Goal: Task Accomplishment & Management: Manage account settings

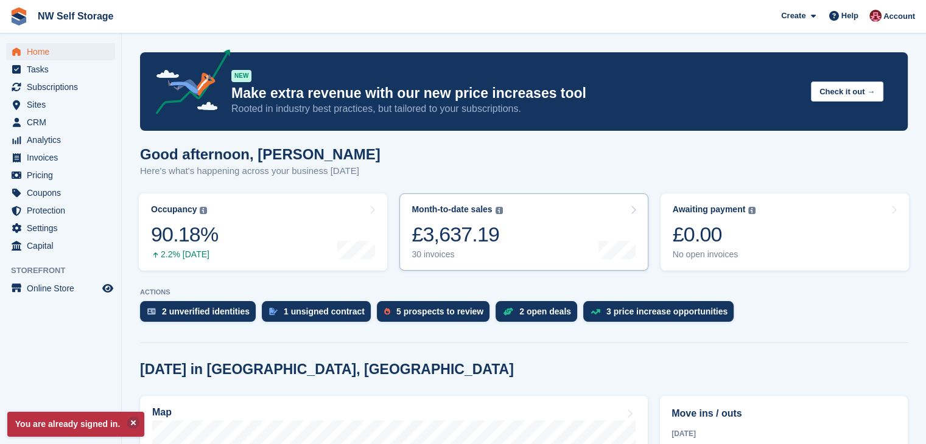
click at [502, 231] on link "Month-to-date sales The sum of all finalised invoices generated this month to d…" at bounding box center [523, 232] width 248 height 77
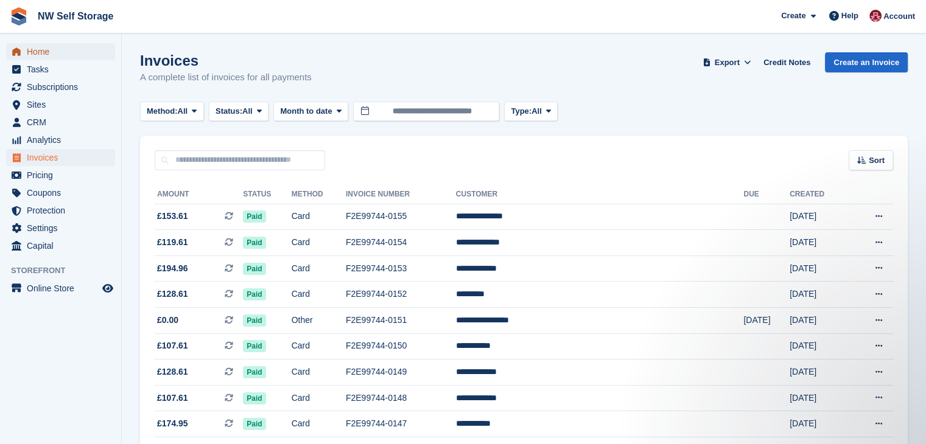
click at [54, 57] on span "Home" at bounding box center [63, 51] width 73 height 17
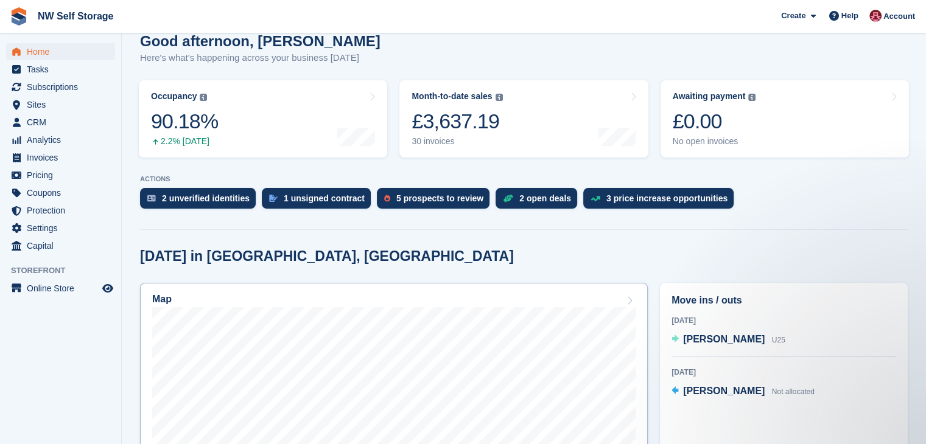
scroll to position [61, 0]
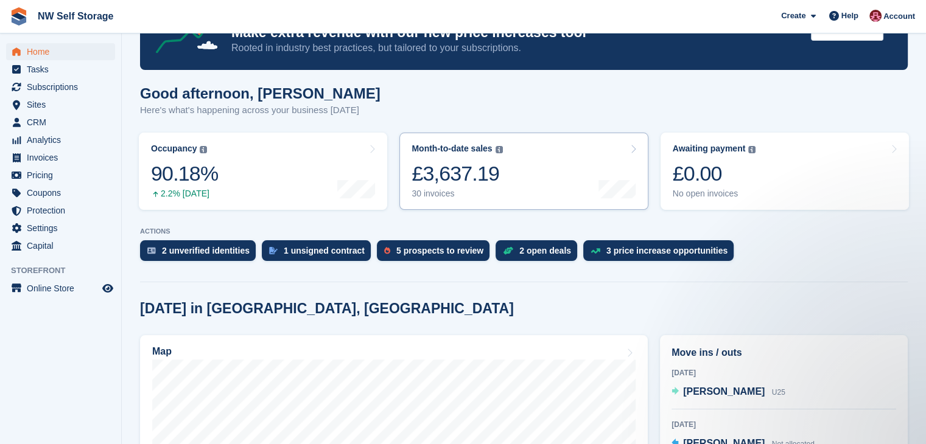
click at [515, 184] on link "Month-to-date sales The sum of all finalised invoices generated this month to d…" at bounding box center [523, 171] width 248 height 77
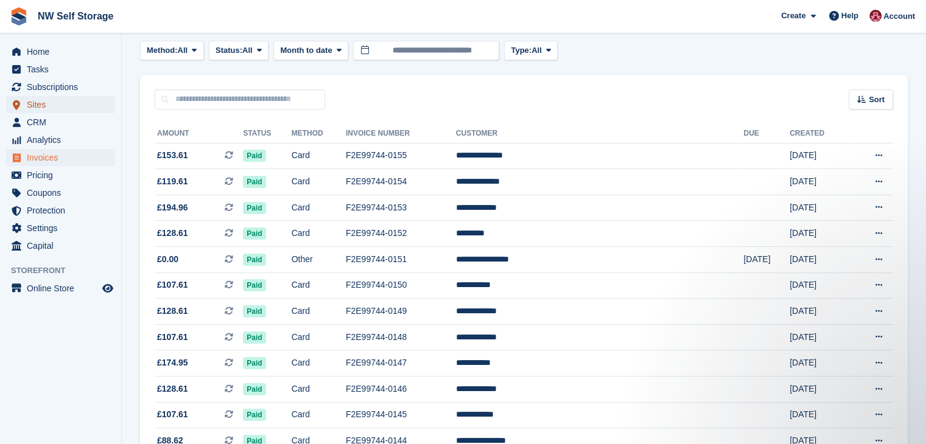
click at [51, 104] on span "Sites" at bounding box center [63, 104] width 73 height 17
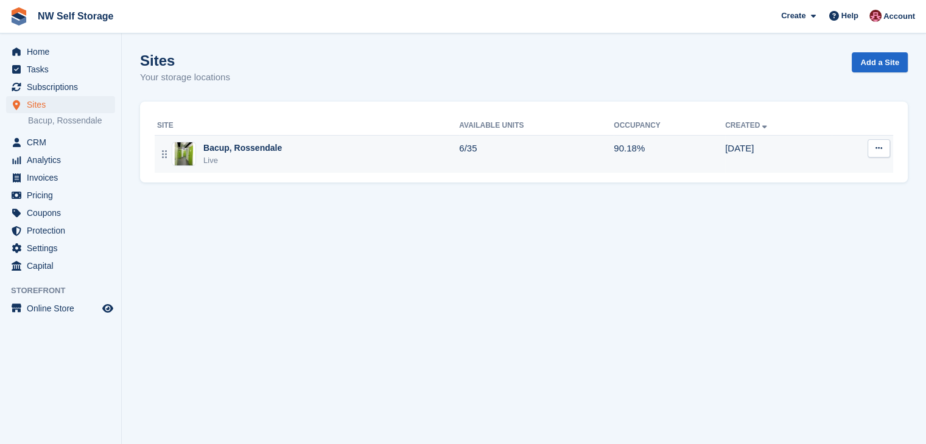
click at [252, 149] on div "Bacup, Rossendale" at bounding box center [242, 148] width 79 height 13
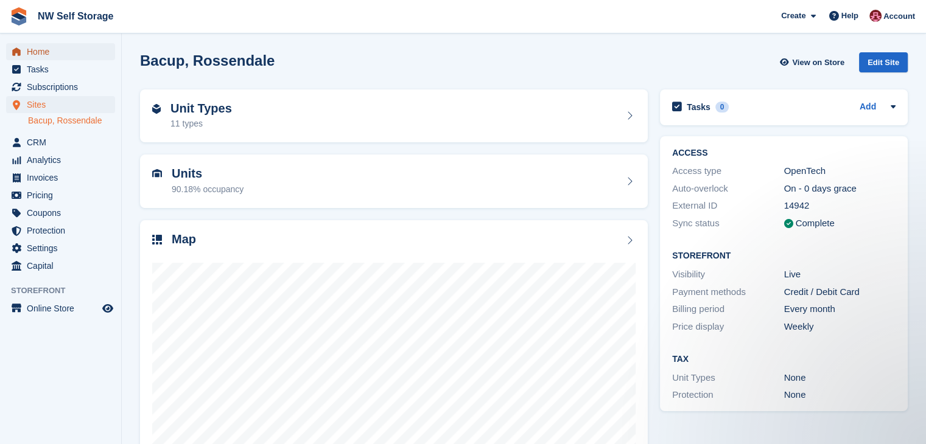
click at [58, 57] on span "Home" at bounding box center [63, 51] width 73 height 17
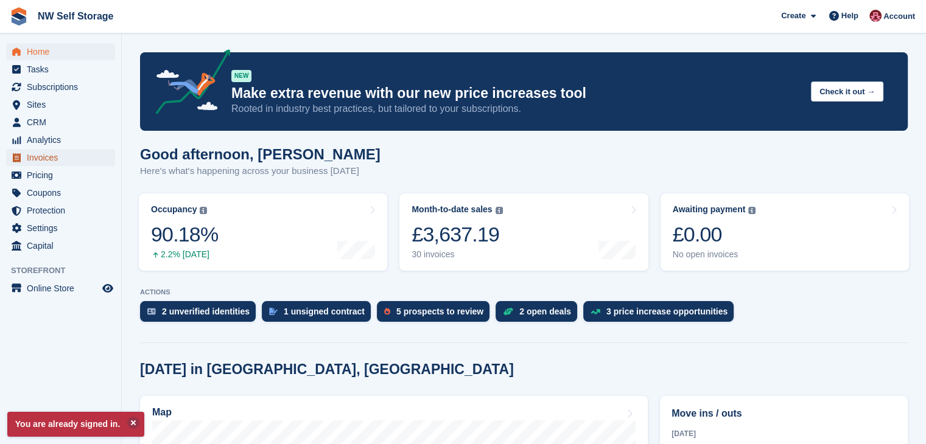
click at [33, 154] on span "Invoices" at bounding box center [63, 157] width 73 height 17
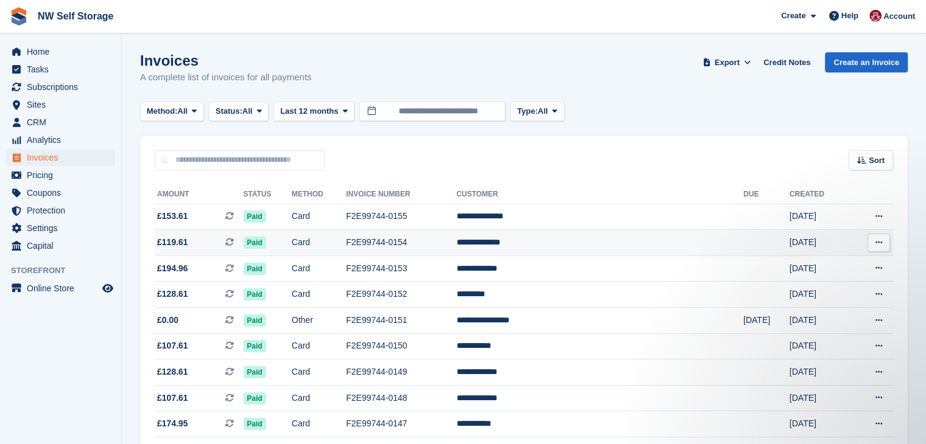
click at [879, 244] on icon at bounding box center [879, 243] width 7 height 8
click at [820, 264] on p "Download PDF" at bounding box center [832, 267] width 106 height 16
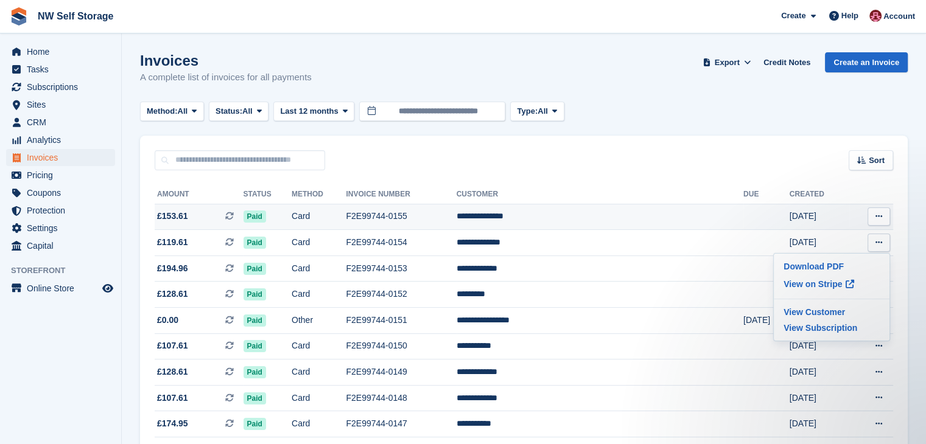
click at [882, 211] on button at bounding box center [879, 217] width 23 height 18
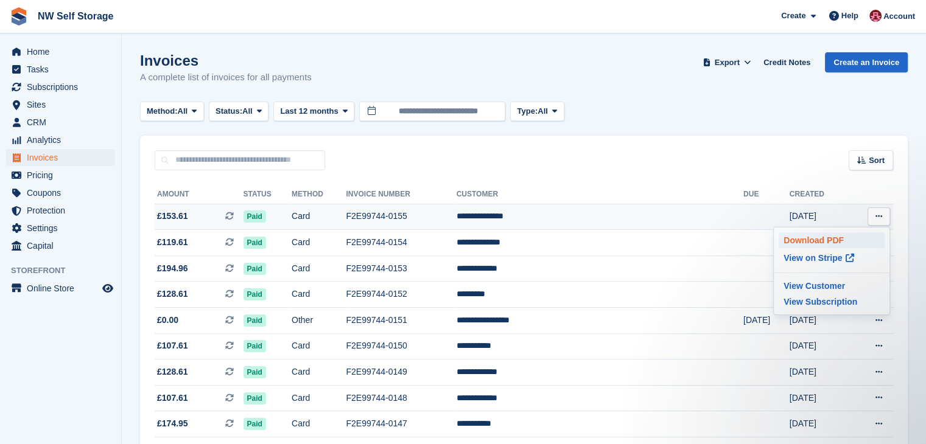
click at [817, 239] on p "Download PDF" at bounding box center [832, 241] width 106 height 16
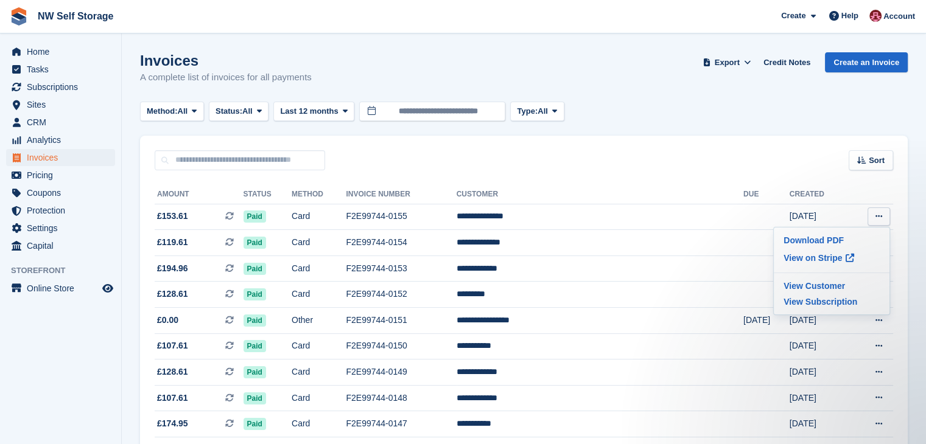
click at [684, 120] on div "Method: All All Bank Transfer Cash Cheque Debit/Credit Card Direct Debit SEPA D…" at bounding box center [524, 112] width 768 height 20
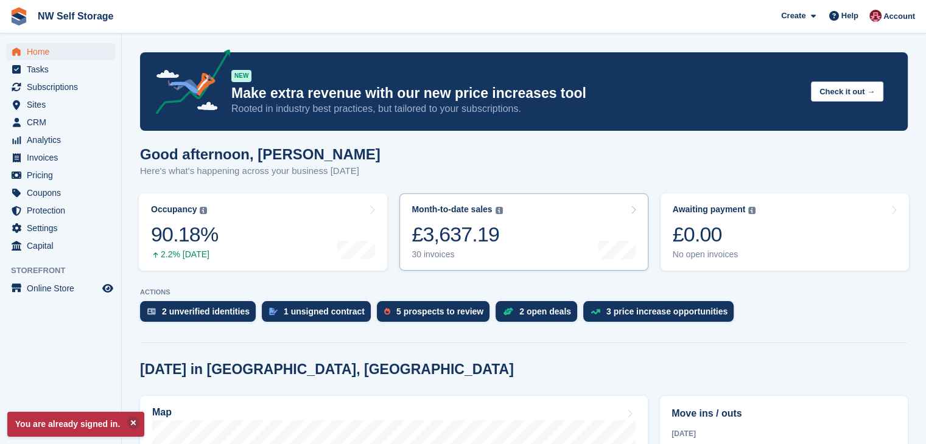
click at [505, 241] on link "Month-to-date sales The sum of all finalised invoices generated this month to d…" at bounding box center [523, 232] width 248 height 77
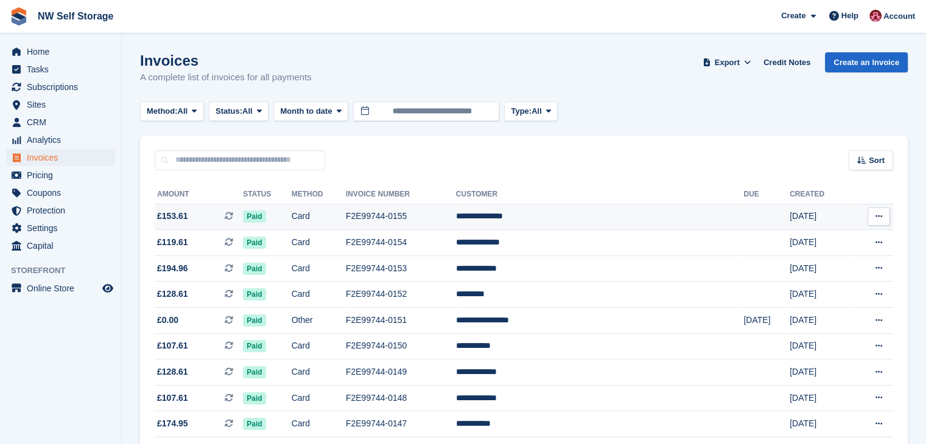
click at [882, 222] on button at bounding box center [879, 217] width 23 height 18
click at [830, 255] on p "View on Stripe" at bounding box center [832, 257] width 106 height 19
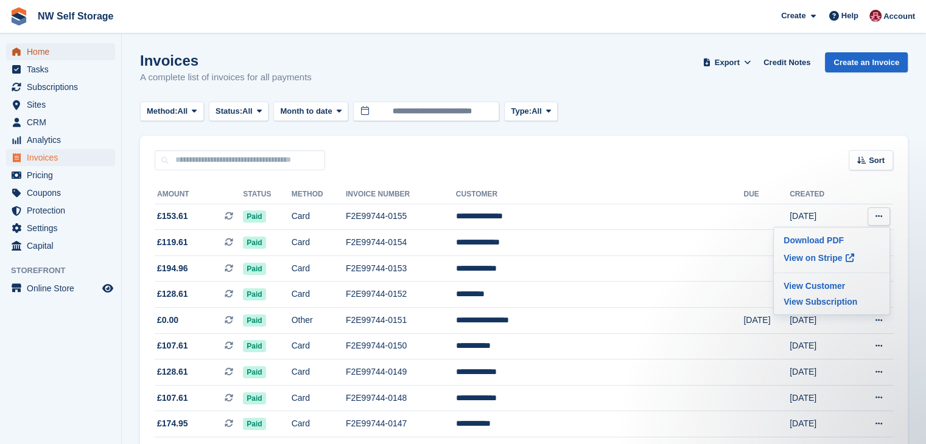
click at [71, 58] on span "Home" at bounding box center [63, 51] width 73 height 17
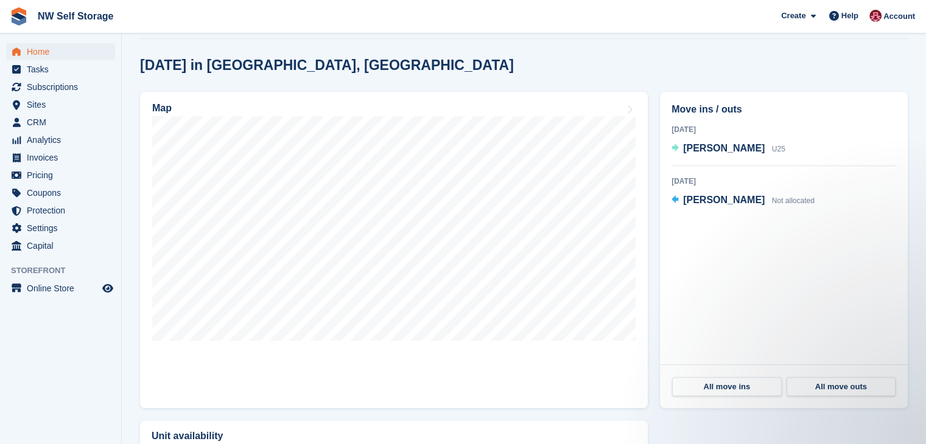
scroll to position [365, 0]
